Goal: Entertainment & Leisure: Consume media (video, audio)

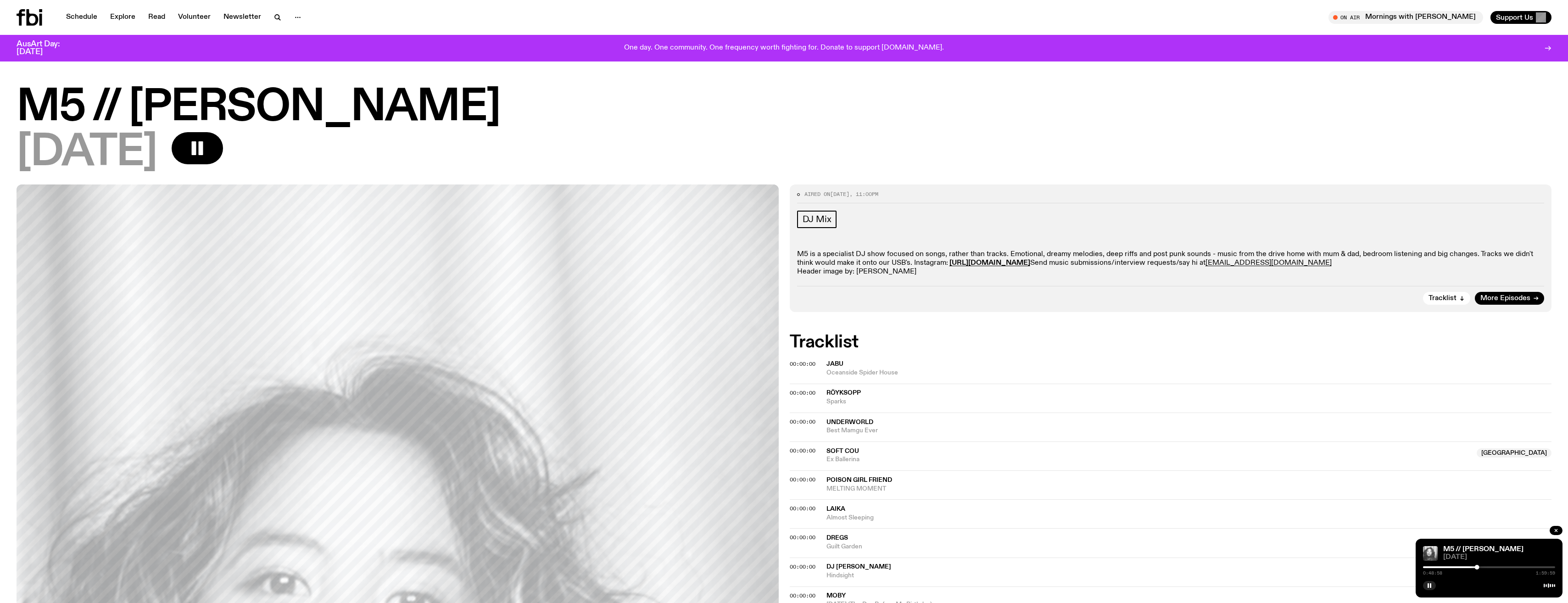
click at [33, 23] on icon at bounding box center [29, 17] width 26 height 16
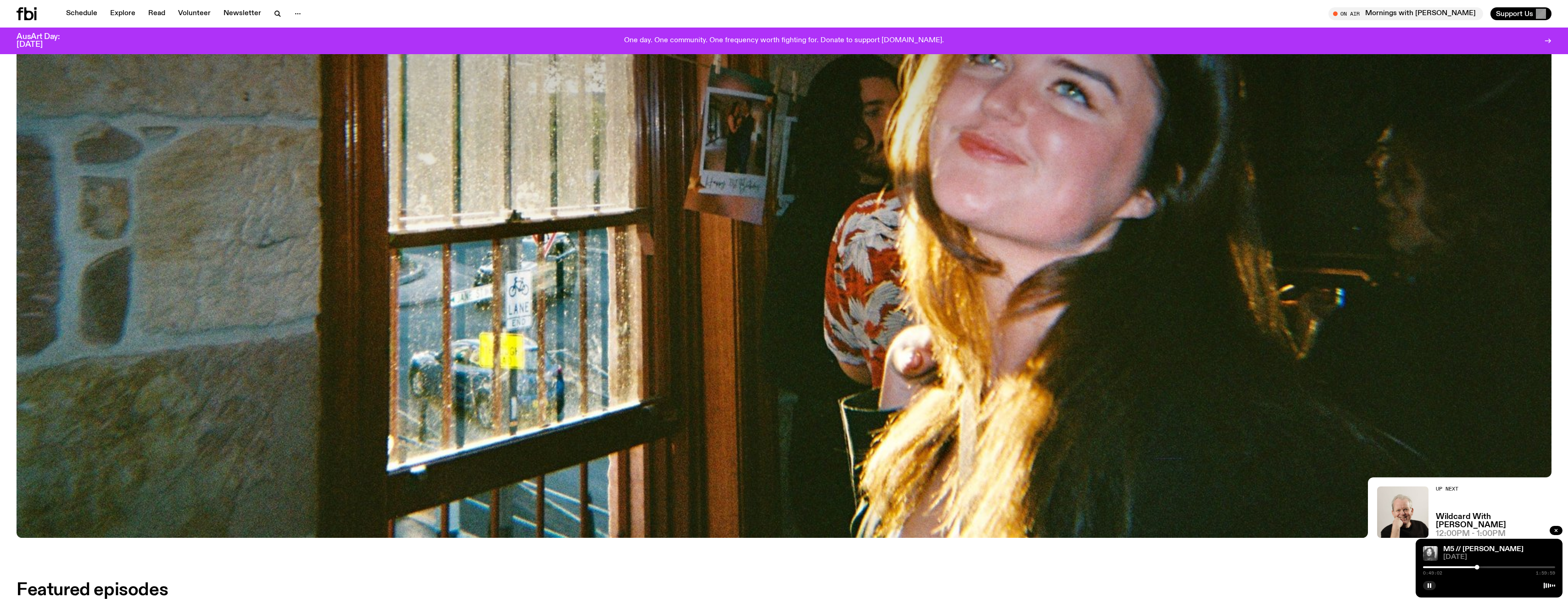
scroll to position [681, 0]
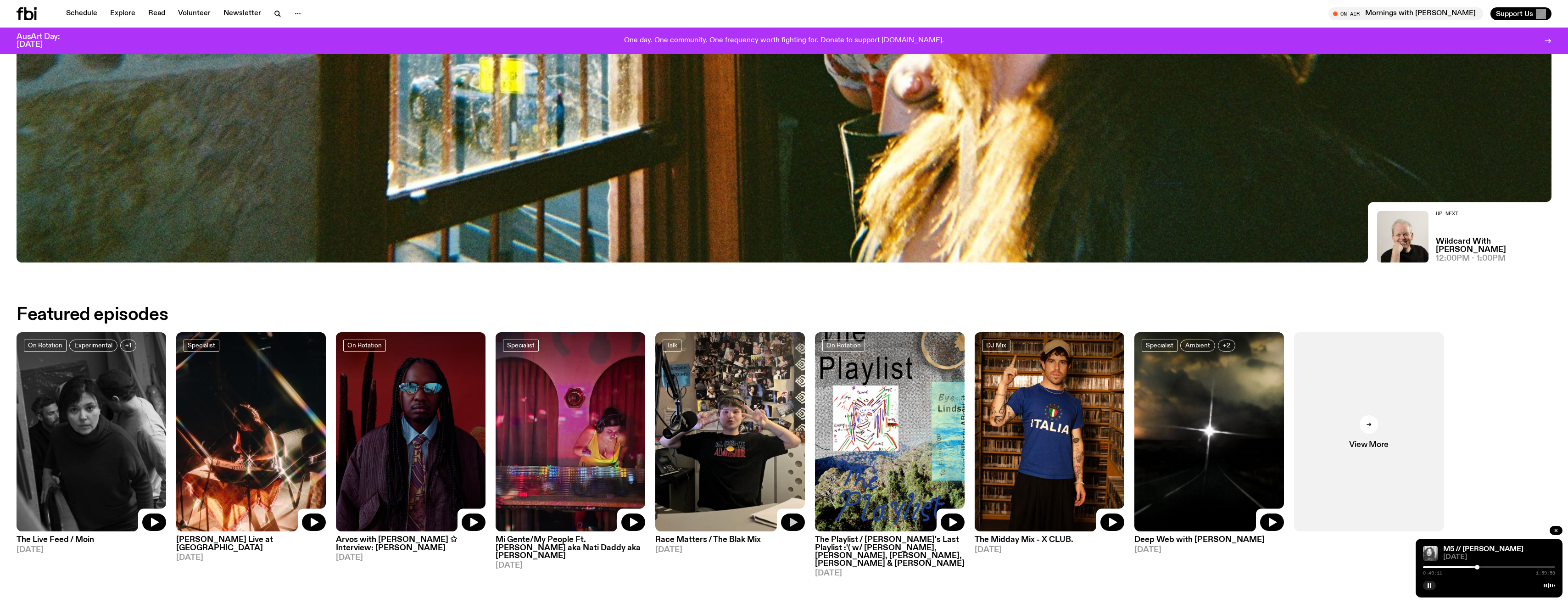
click at [803, 523] on button "button" at bounding box center [793, 522] width 24 height 18
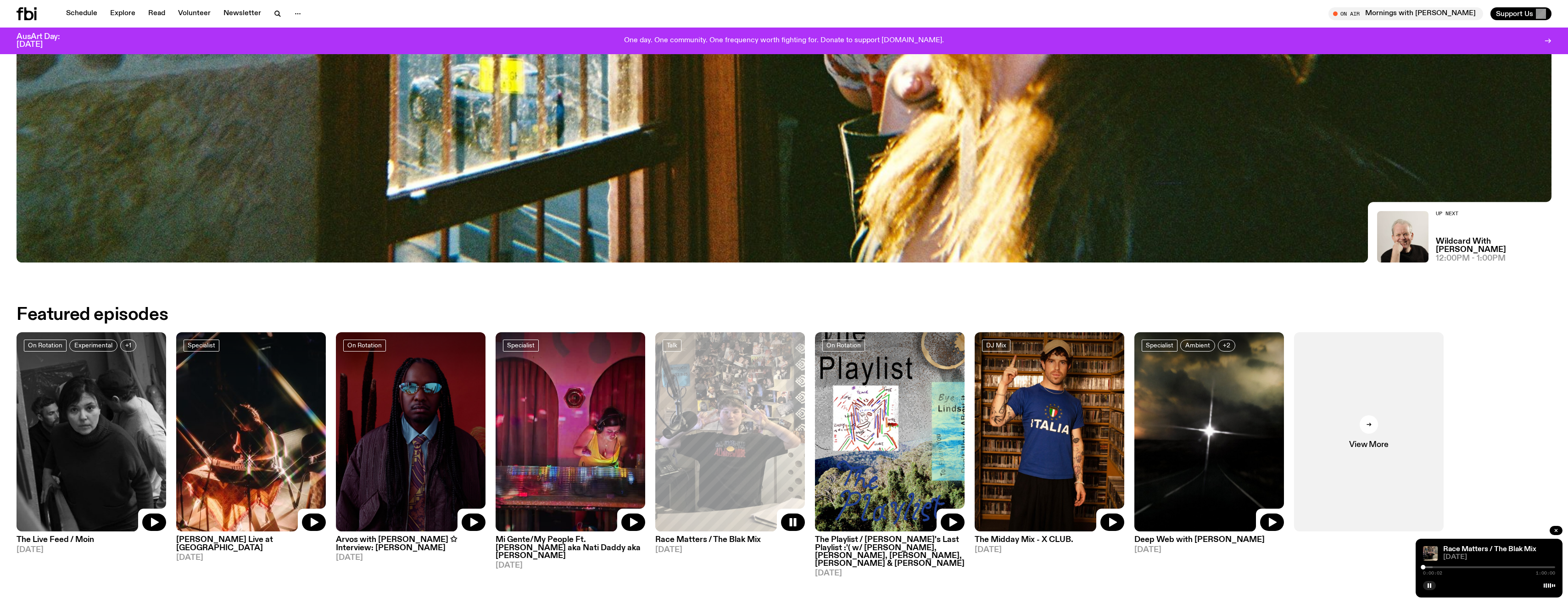
click at [727, 535] on link "Race Matters / The Blak Mix [DATE]" at bounding box center [730, 542] width 150 height 22
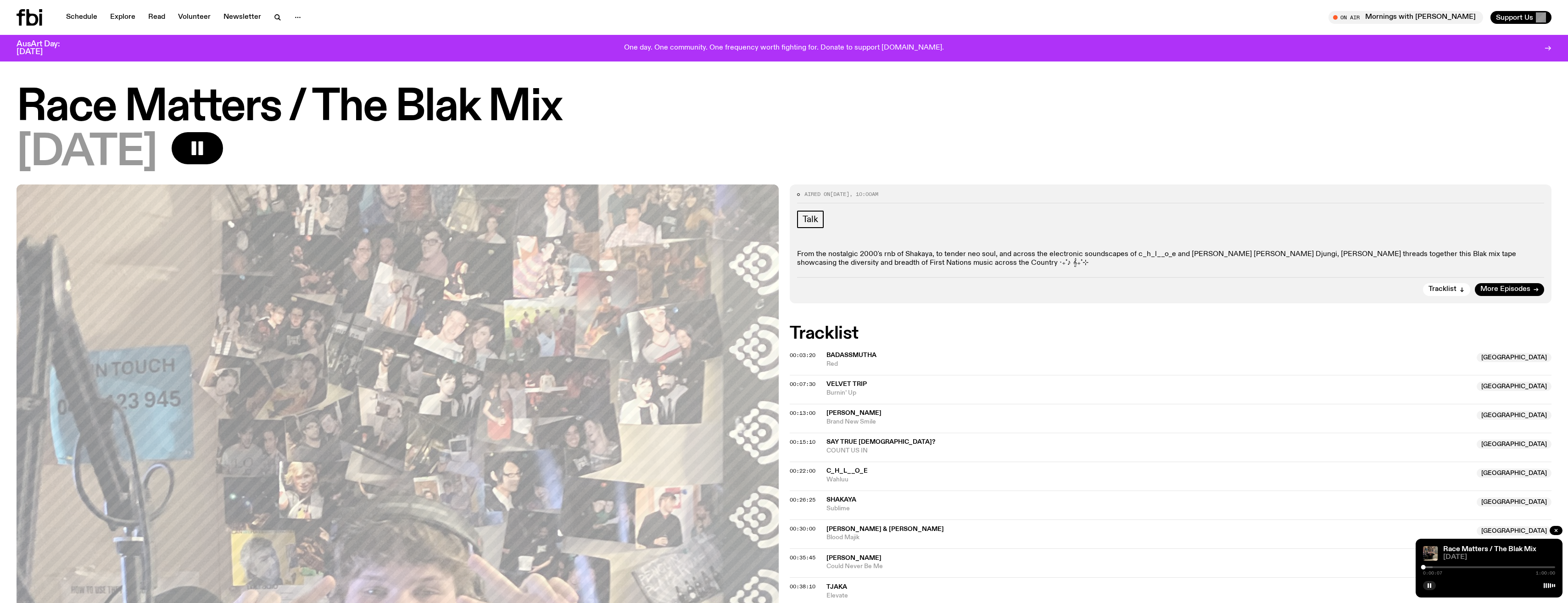
scroll to position [46, 0]
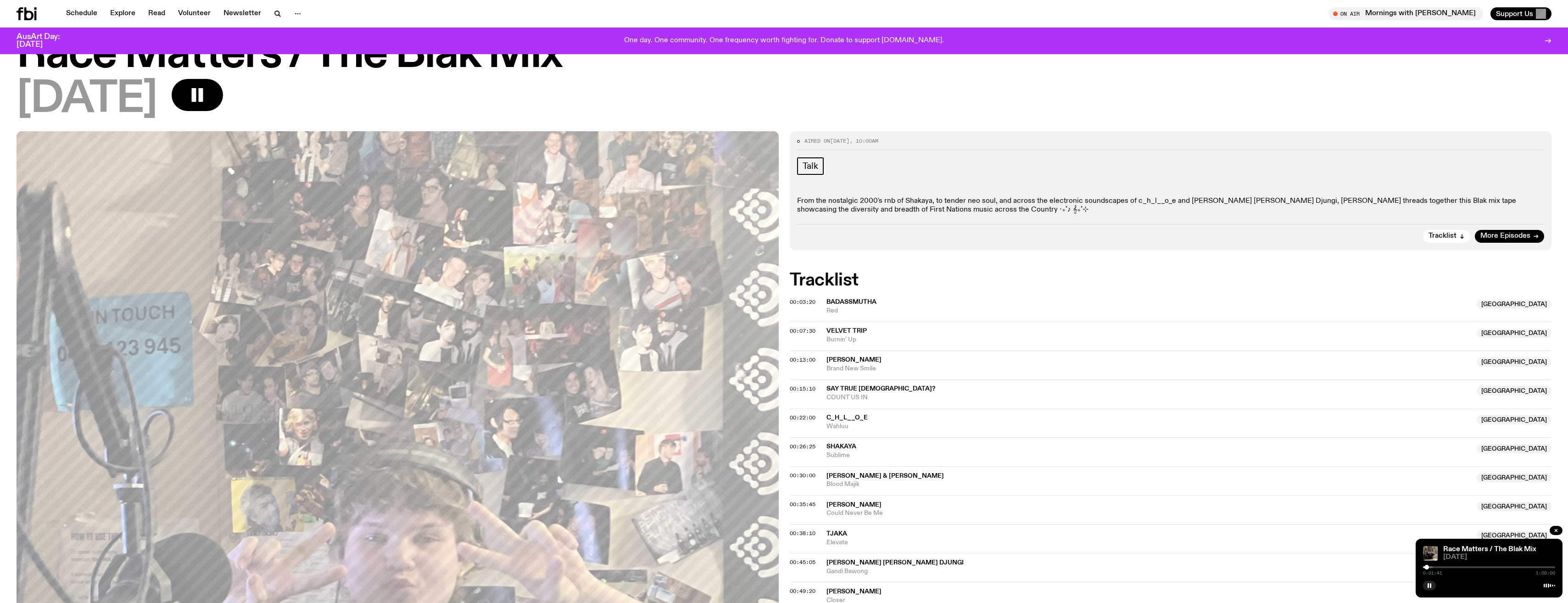
click at [1114, 92] on div "[DATE]" at bounding box center [784, 100] width 1535 height 41
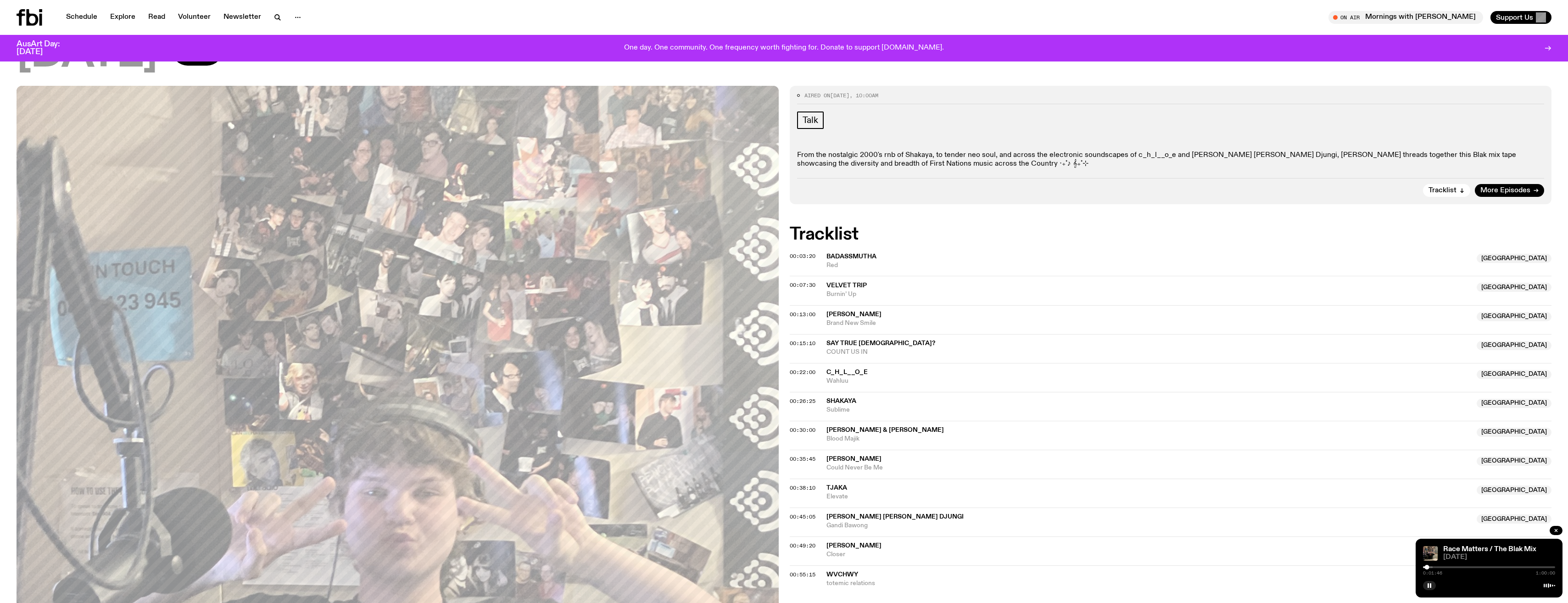
scroll to position [0, 0]
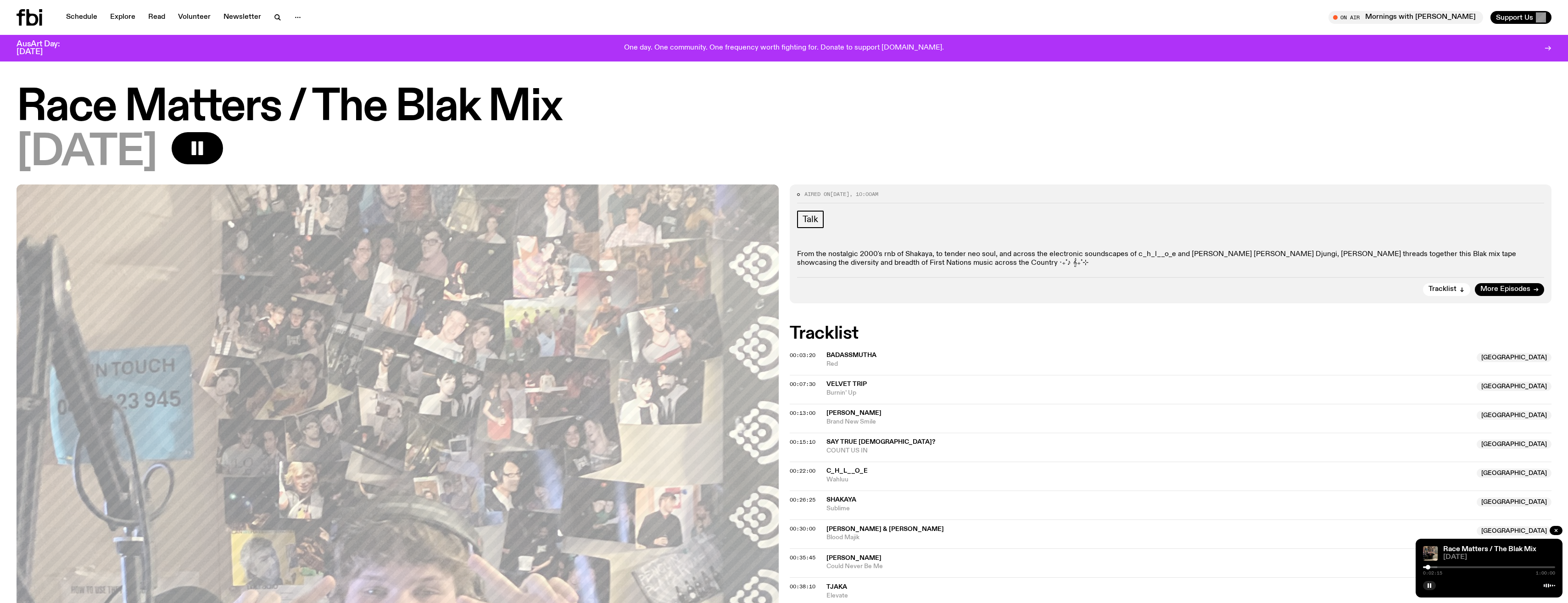
click at [937, 144] on div "[DATE]" at bounding box center [784, 153] width 1535 height 41
